Goal: Task Accomplishment & Management: Use online tool/utility

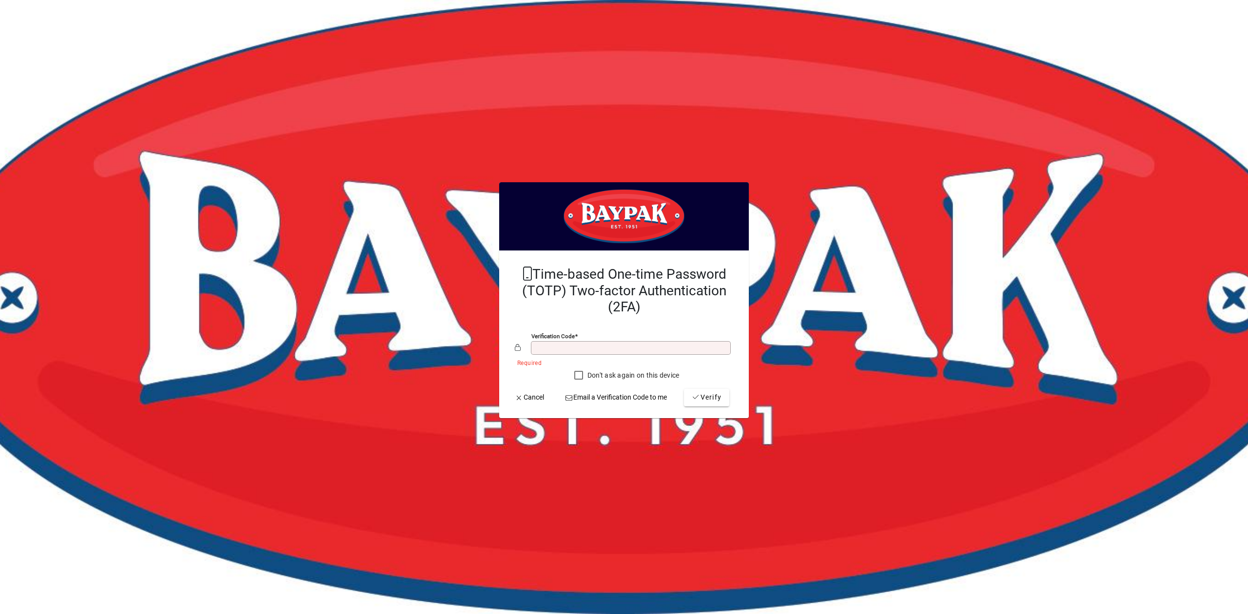
click at [584, 346] on input "Verification code" at bounding box center [631, 348] width 197 height 8
click at [583, 352] on div "Verification code" at bounding box center [631, 348] width 200 height 14
type input "******"
click at [701, 396] on span "Verify" at bounding box center [707, 397] width 30 height 10
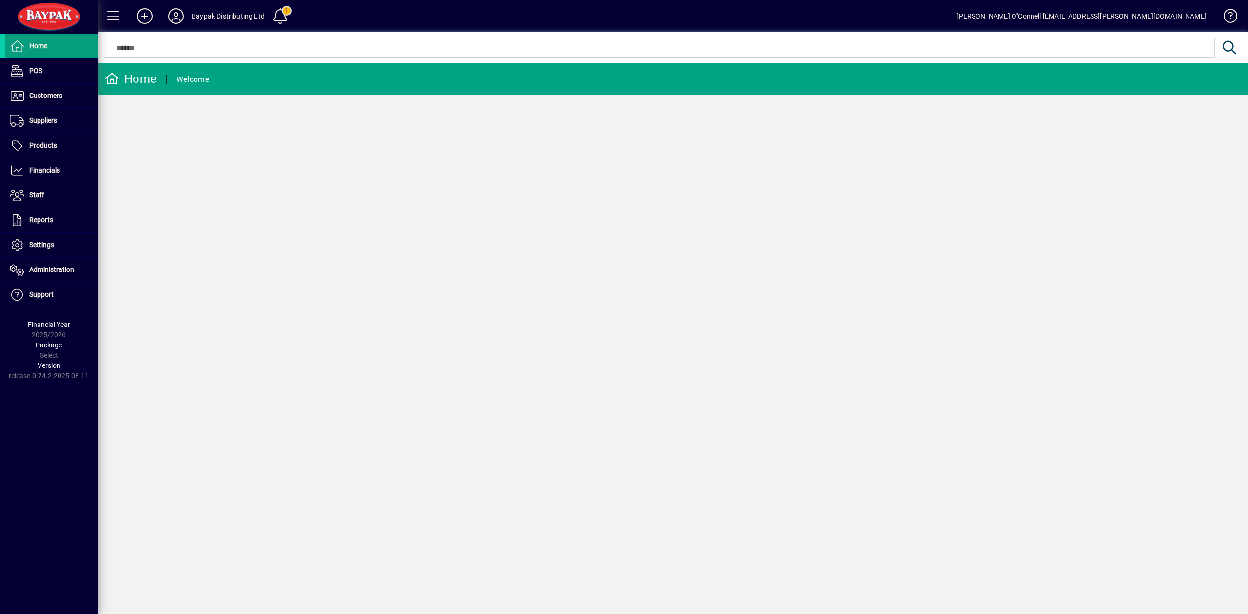
click at [386, 309] on div "Home Welcome" at bounding box center [672, 338] width 1150 height 551
click at [180, 195] on div "Home Welcome" at bounding box center [672, 338] width 1150 height 551
click at [175, 17] on icon at bounding box center [175, 16] width 19 height 16
